Goal: Complete application form

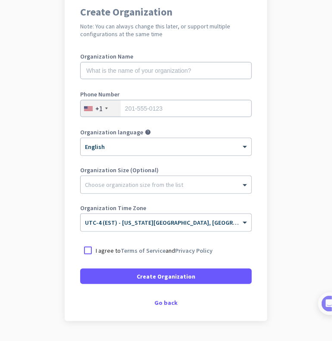
scroll to position [79, 0]
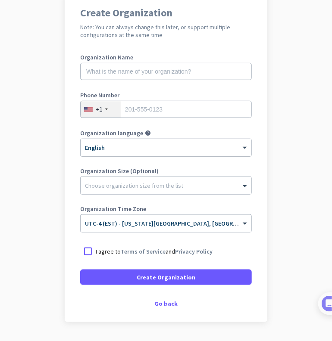
scroll to position [79, 0]
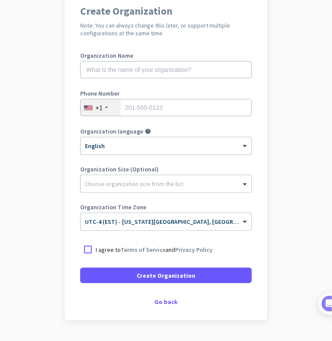
click at [248, 185] on div "Create Organization Note: You can always change this later, or support multiple…" at bounding box center [166, 156] width 203 height 330
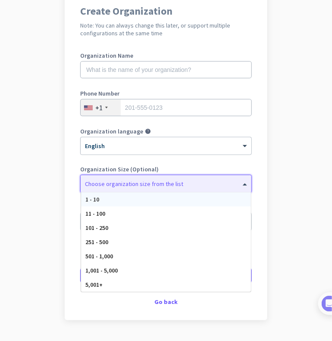
click at [240, 183] on span at bounding box center [245, 184] width 11 height 9
click at [270, 176] on app-onboarding-organization "Create Organization Note: You can always change this later, or support multiple…" at bounding box center [166, 177] width 332 height 373
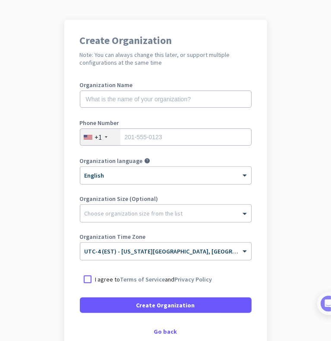
scroll to position [51, 0]
